Goal: Transaction & Acquisition: Purchase product/service

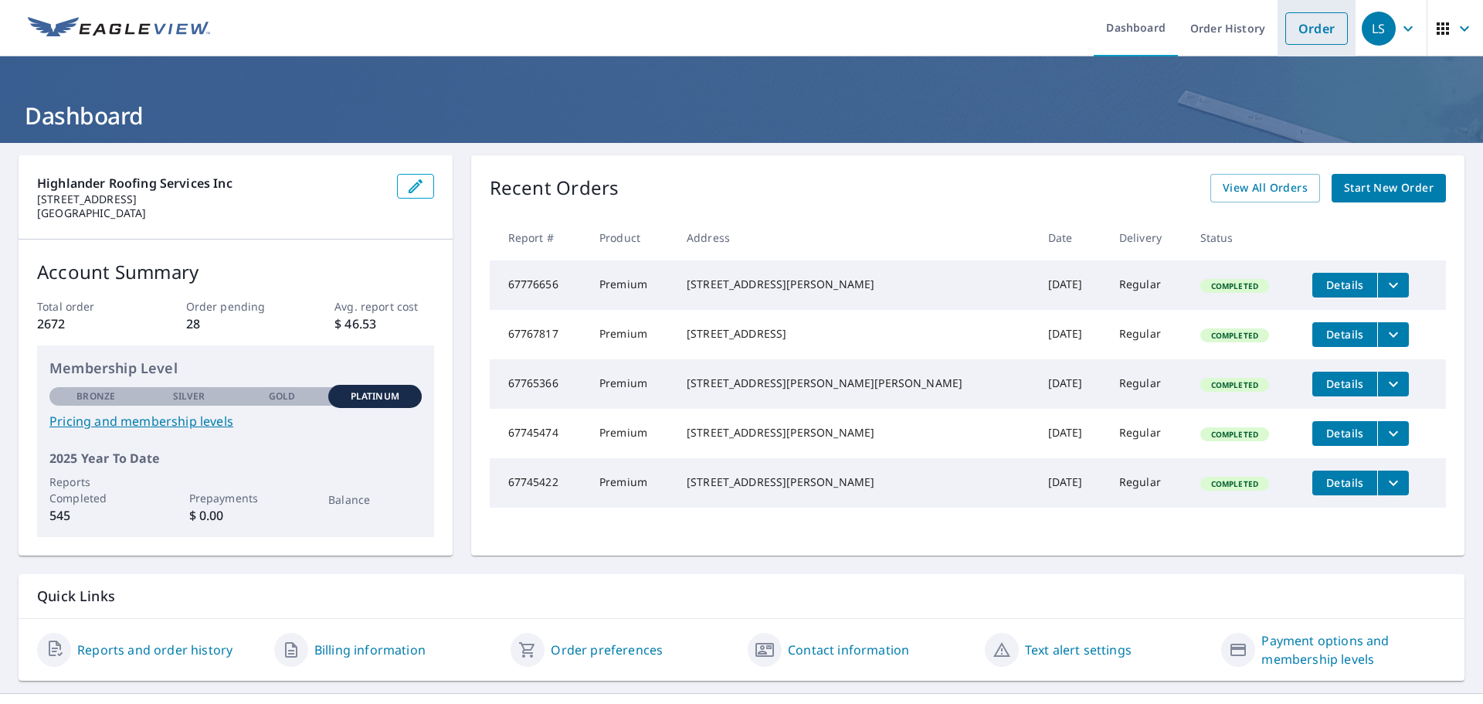
click at [1307, 29] on link "Order" at bounding box center [1316, 28] width 63 height 32
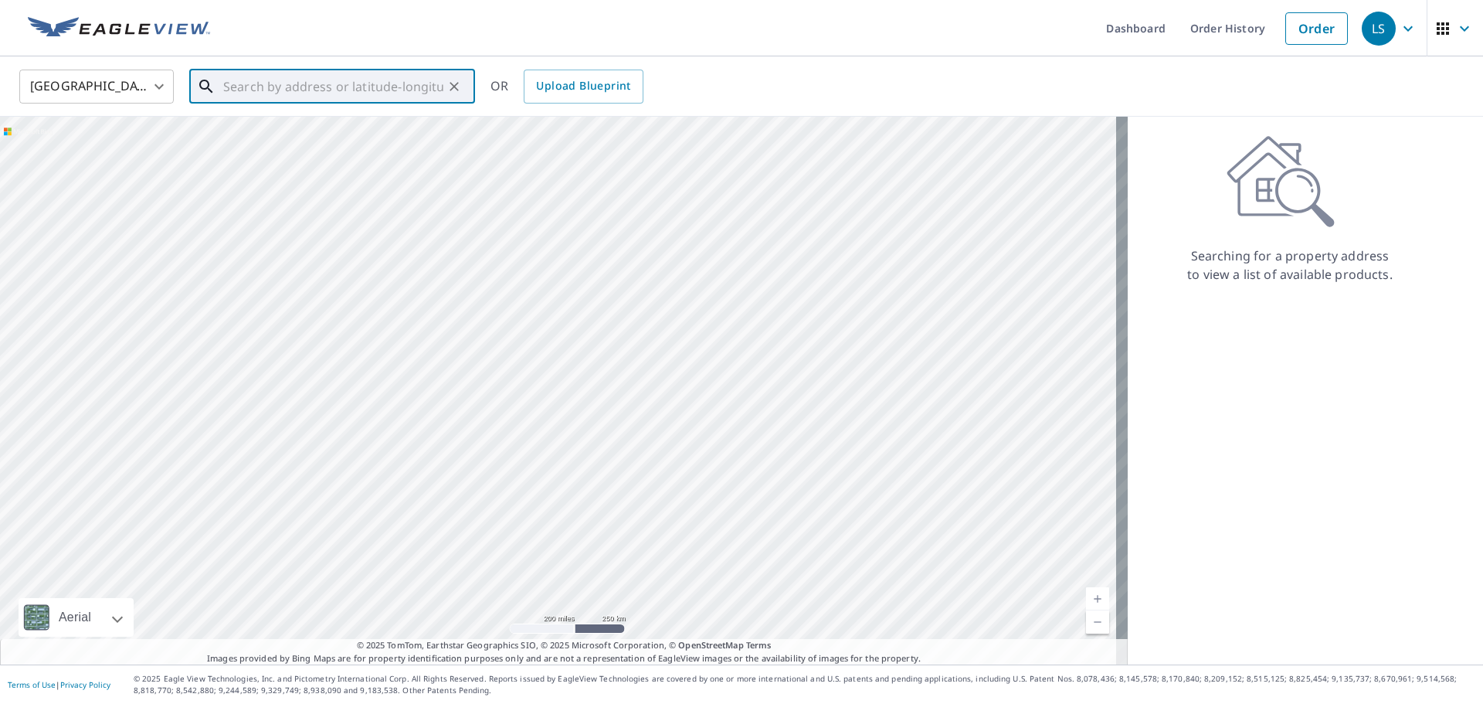
drag, startPoint x: 330, startPoint y: 103, endPoint x: 292, endPoint y: 83, distance: 42.5
click at [292, 83] on input "text" at bounding box center [333, 86] width 220 height 43
paste input "[STREET_ADDRESS]"
click at [288, 151] on p "Tuckasegee, [GEOGRAPHIC_DATA]" at bounding box center [341, 148] width 242 height 15
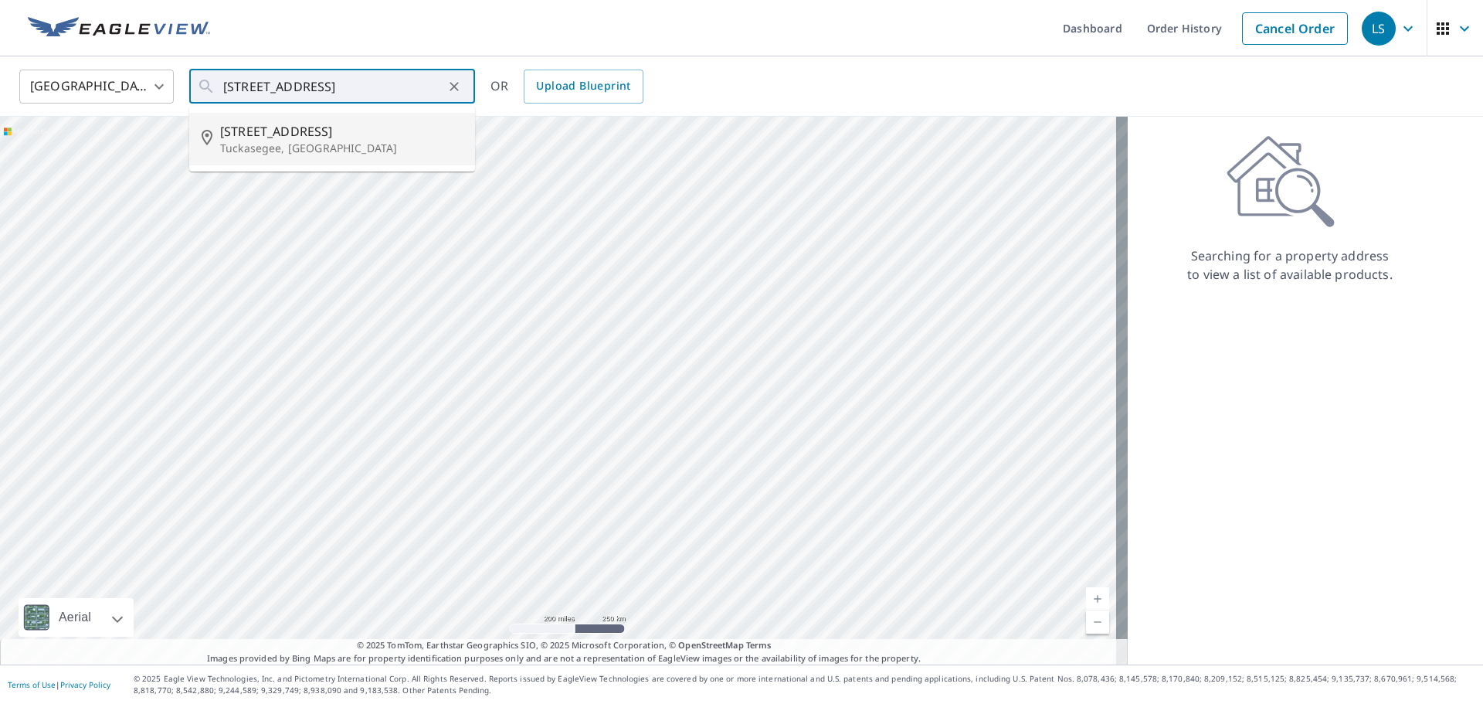
type input "[STREET_ADDRESS]"
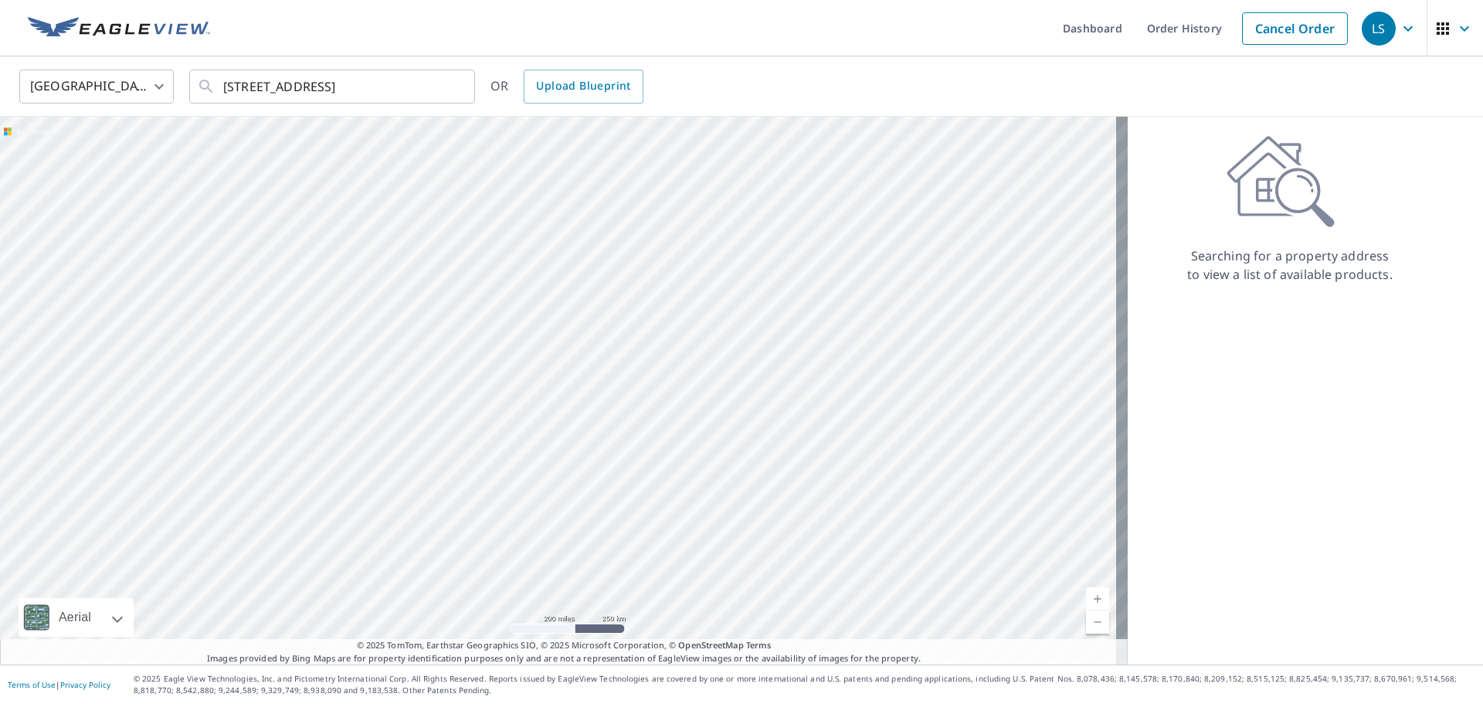
scroll to position [0, 0]
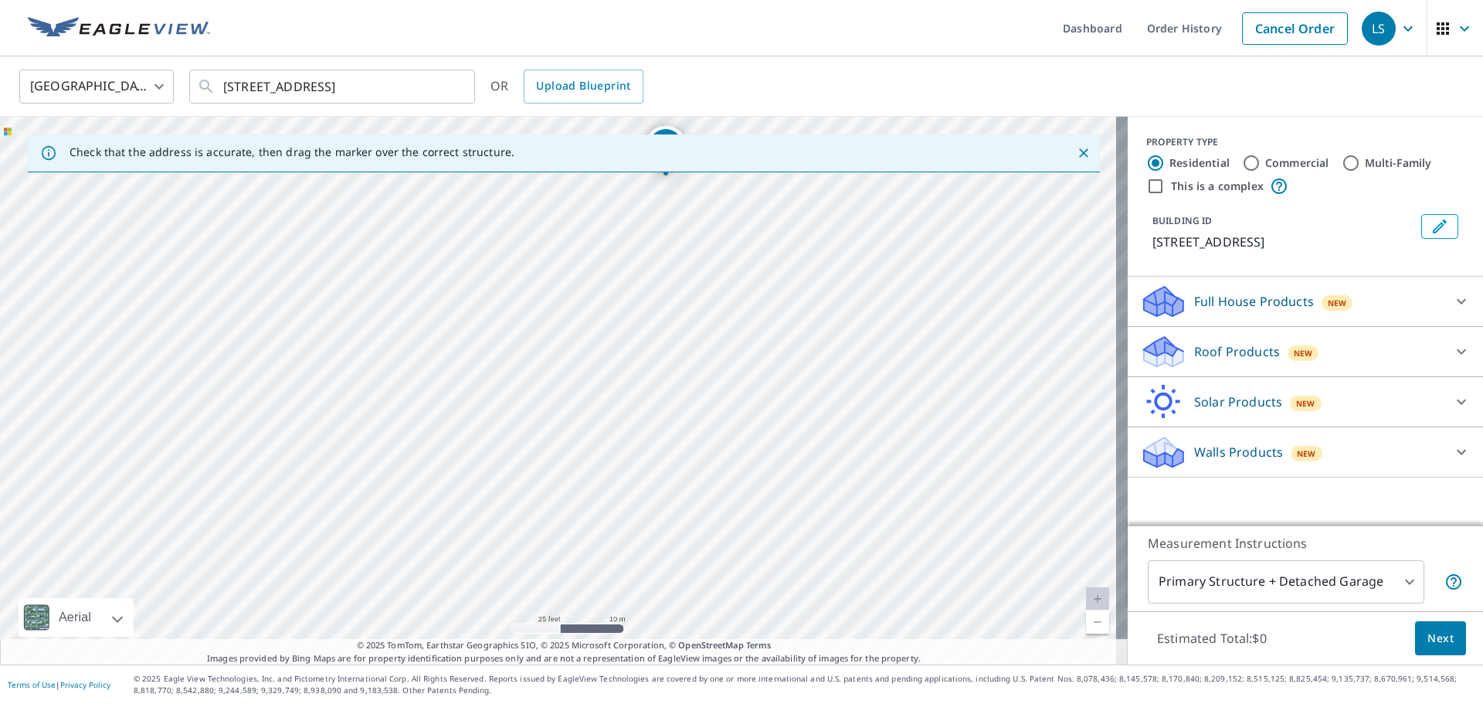
drag, startPoint x: 638, startPoint y: 279, endPoint x: 611, endPoint y: 624, distance: 346.2
click at [611, 624] on div "[STREET_ADDRESS]" at bounding box center [563, 391] width 1127 height 548
drag, startPoint x: 668, startPoint y: 298, endPoint x: 640, endPoint y: 459, distance: 163.0
click at [640, 459] on div "[STREET_ADDRESS]" at bounding box center [563, 391] width 1127 height 548
click at [1194, 354] on p "Roof Products" at bounding box center [1237, 351] width 86 height 19
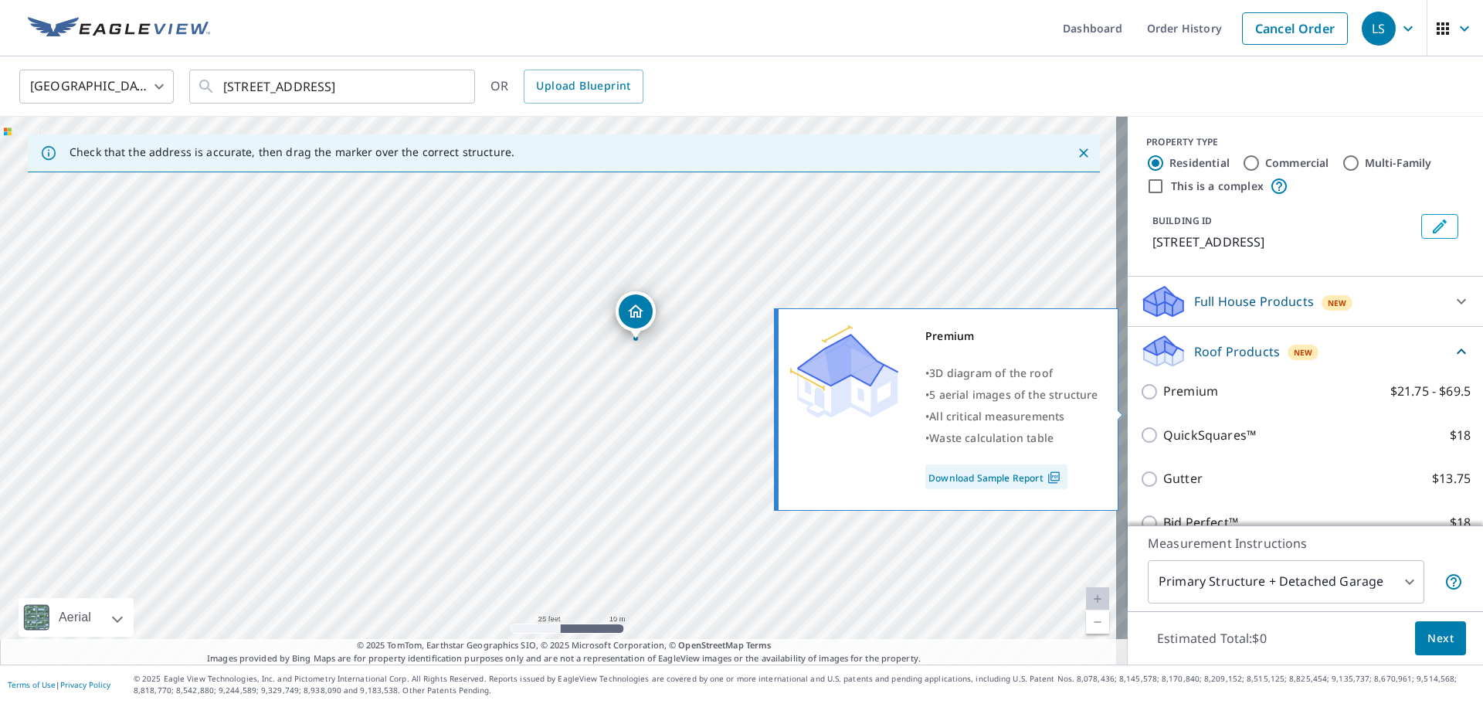
click at [1140, 401] on input "Premium $21.75 - $69.5" at bounding box center [1151, 391] width 23 height 19
checkbox input "true"
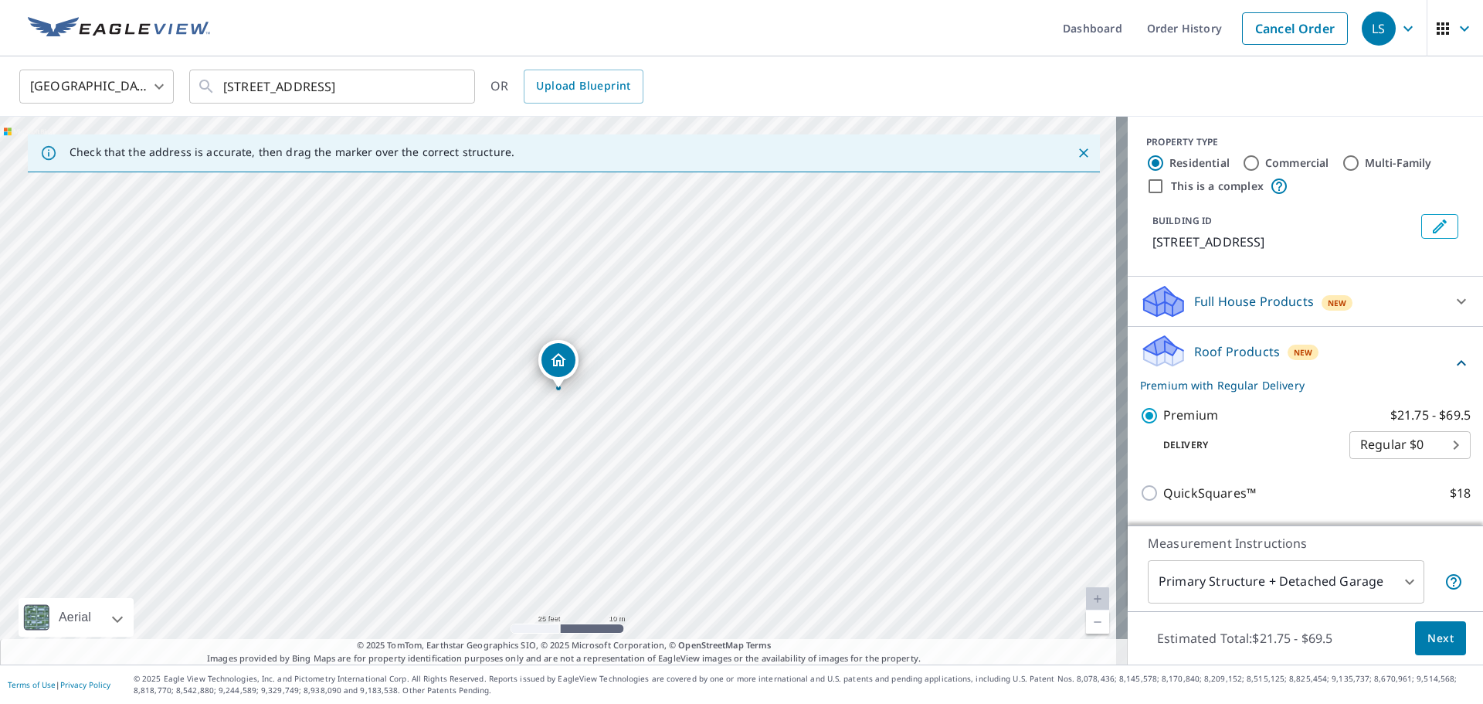
click at [1427, 634] on span "Next" at bounding box center [1440, 638] width 26 height 19
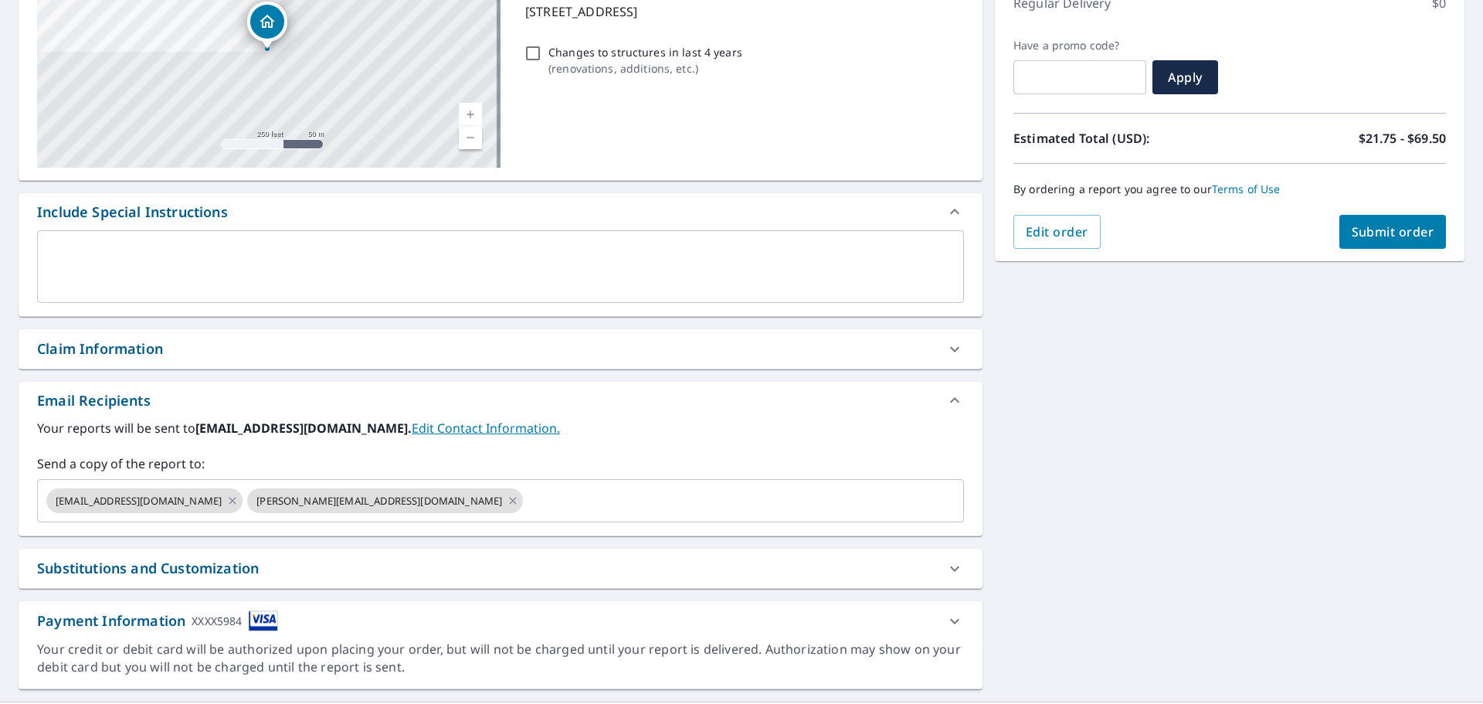
scroll to position [269, 0]
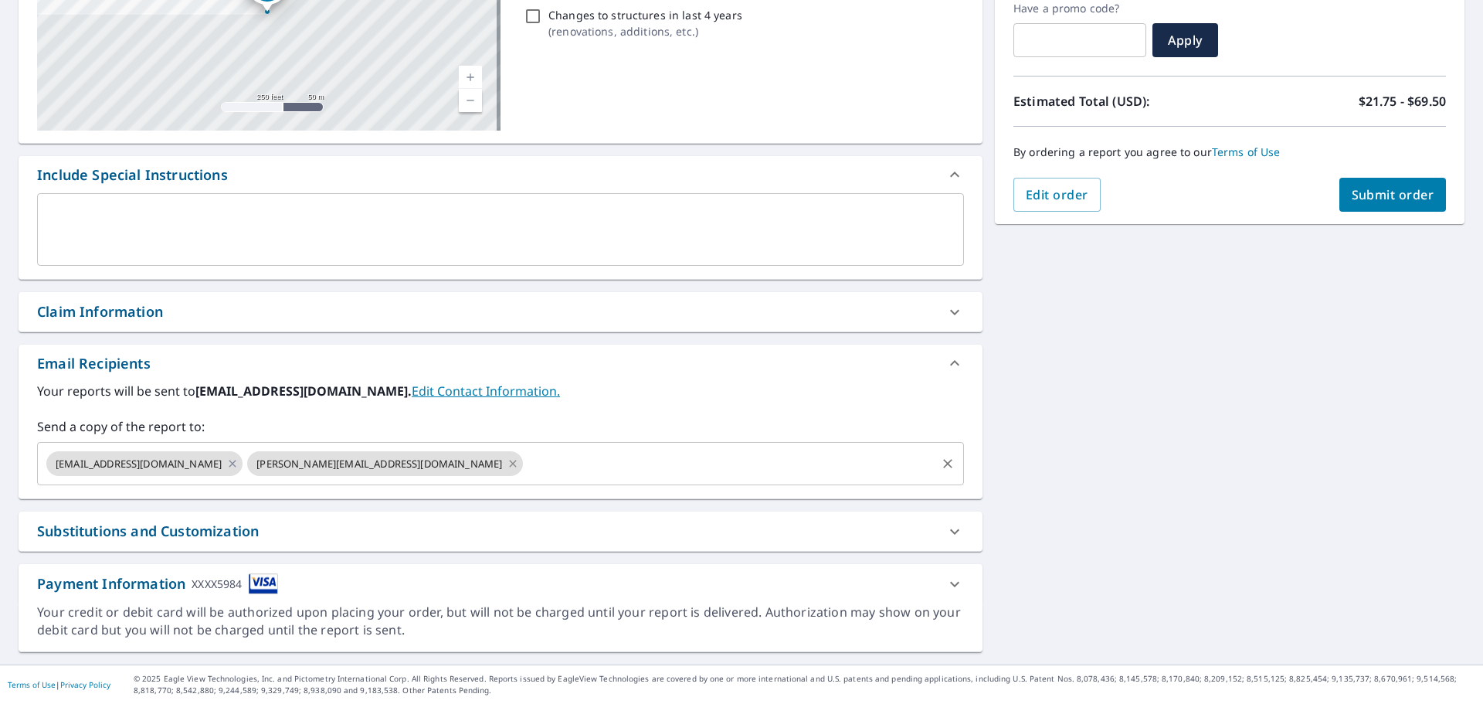
click at [507, 465] on icon at bounding box center [513, 463] width 12 height 17
click at [1361, 186] on span "Submit order" at bounding box center [1392, 194] width 83 height 17
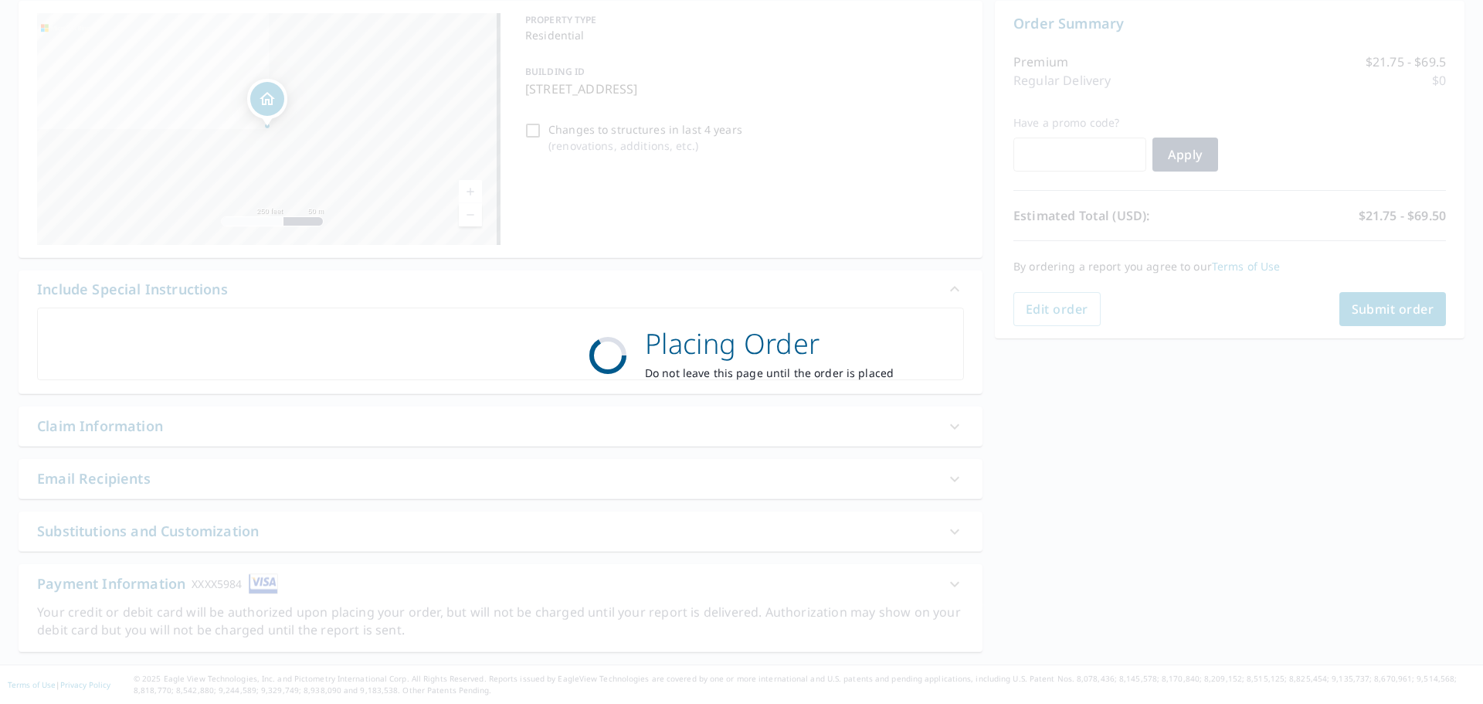
scroll to position [154, 0]
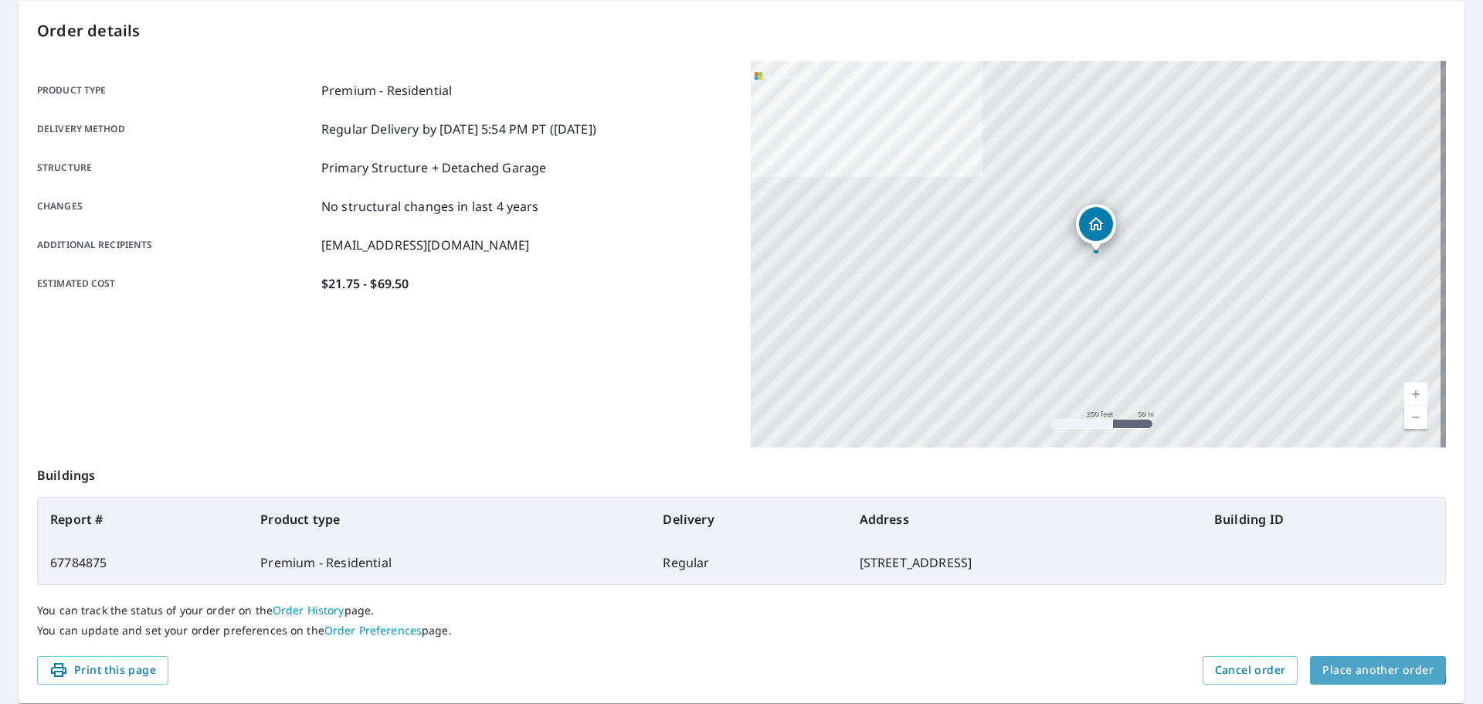
click at [1321, 659] on button "Place another order" at bounding box center [1378, 670] width 136 height 29
